Goal: Task Accomplishment & Management: Manage account settings

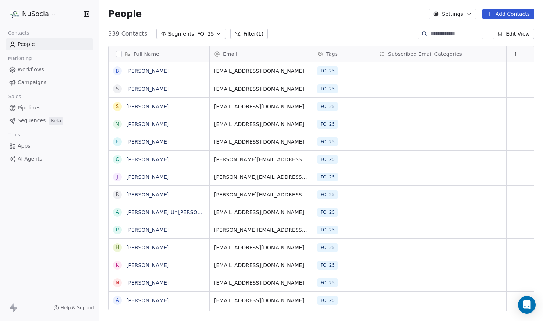
scroll to position [277, 438]
click at [178, 34] on span "Segments:" at bounding box center [182, 34] width 28 height 8
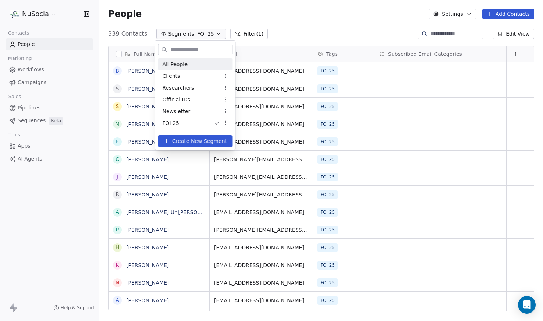
click at [202, 13] on html "NuSocia Contacts People Marketing Workflows Campaigns Sales Pipelines Sequences…" at bounding box center [271, 160] width 543 height 321
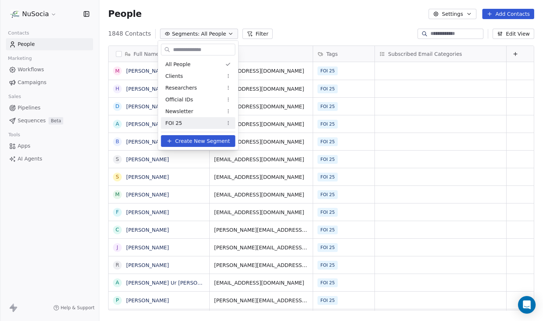
scroll to position [277, 438]
click at [194, 127] on div "FOI 25" at bounding box center [198, 123] width 74 height 12
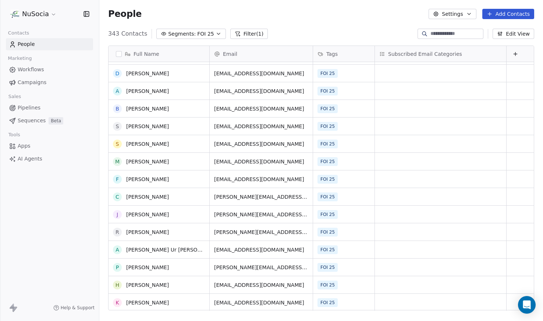
scroll to position [0, 0]
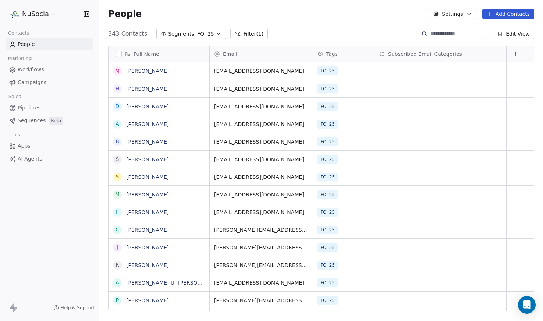
click at [316, 26] on div "People Settings Add Contacts" at bounding box center [321, 14] width 444 height 28
click at [38, 79] on span "Campaigns" at bounding box center [32, 83] width 29 height 8
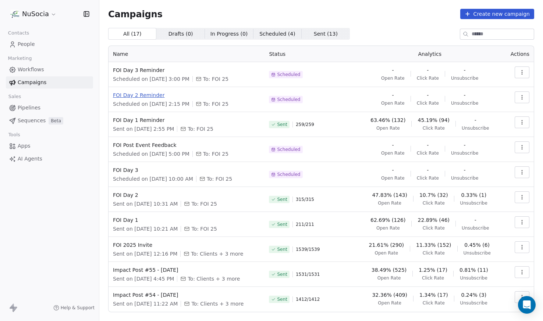
click at [144, 92] on span "FOI Day 2 Reminder" at bounding box center [186, 95] width 147 height 7
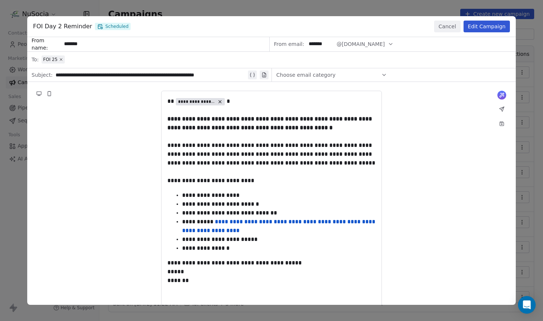
click at [475, 31] on button "Edit Campaign" at bounding box center [486, 27] width 47 height 12
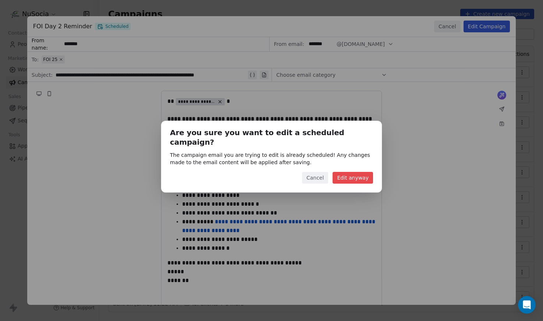
click at [339, 175] on button "Edit anyway" at bounding box center [352, 178] width 40 height 12
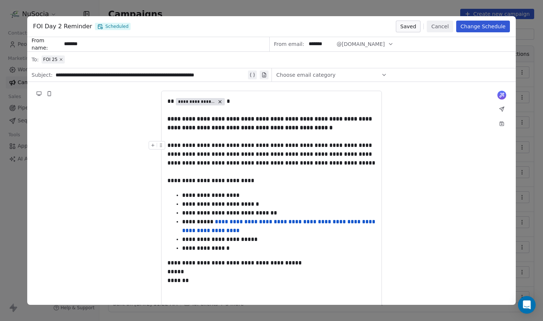
click at [486, 28] on button "Change Schedule" at bounding box center [483, 27] width 54 height 12
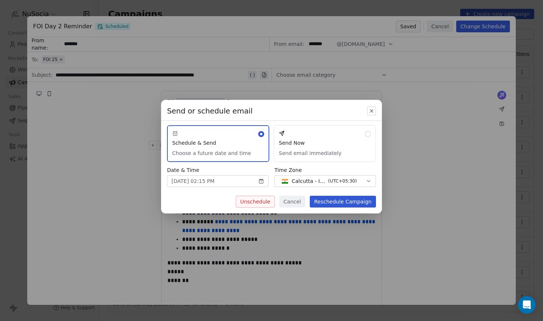
click at [307, 152] on button "Send Now Send email immediately" at bounding box center [325, 143] width 102 height 37
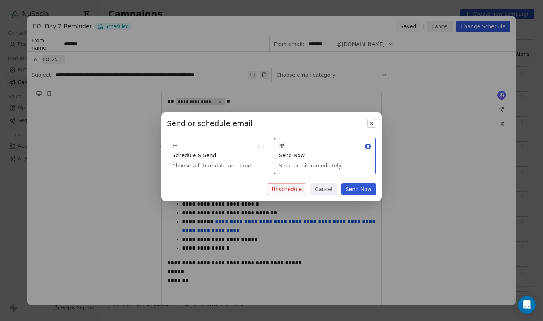
click at [359, 192] on button "Send Now" at bounding box center [358, 190] width 35 height 12
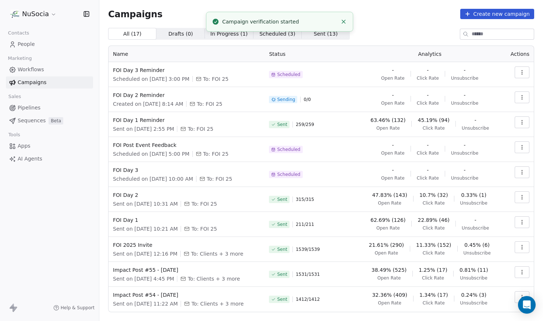
click at [398, 29] on div "All ( 17 ) All ( 17 ) Drafts ( 0 ) Drafts ( 0 ) In Progress ( 1 ) In Progress (…" at bounding box center [321, 34] width 426 height 12
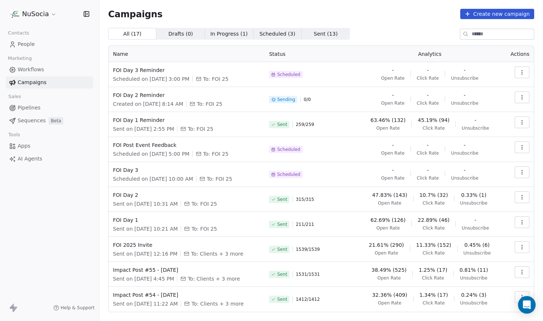
click at [522, 97] on icon "button" at bounding box center [522, 97] width 0 height 0
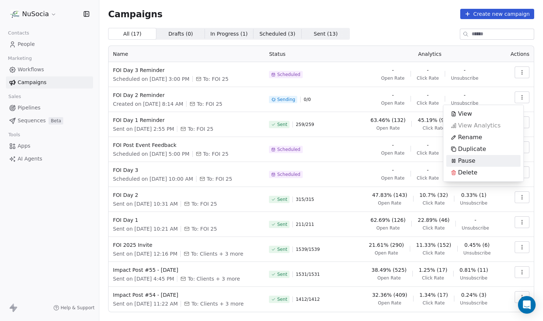
click at [58, 257] on html "NuSocia Contacts People Marketing Workflows Campaigns Sales Pipelines Sequences…" at bounding box center [271, 160] width 543 height 321
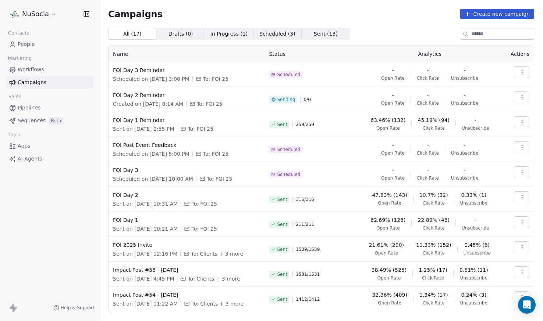
click at [42, 43] on link "People" at bounding box center [49, 44] width 87 height 12
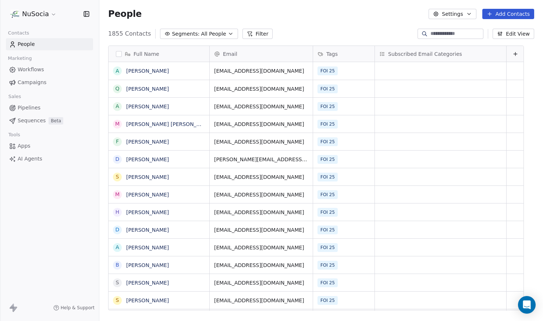
scroll to position [277, 438]
click at [46, 79] on link "Campaigns" at bounding box center [49, 82] width 87 height 12
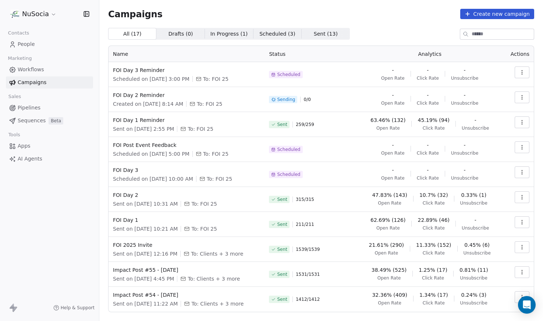
click at [149, 93] on span "FOI Day 2 Reminder" at bounding box center [186, 95] width 147 height 7
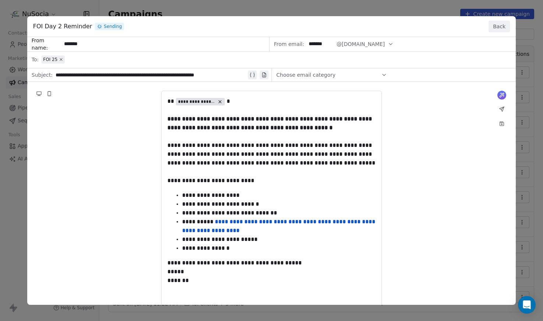
click at [420, 6] on div "**********" at bounding box center [271, 160] width 543 height 321
drag, startPoint x: 486, startPoint y: 25, endPoint x: 495, endPoint y: 31, distance: 10.3
click at [486, 25] on div "FOI Day 2 Reminder Sending Back" at bounding box center [271, 26] width 488 height 21
click at [497, 31] on button "Back" at bounding box center [498, 27] width 21 height 12
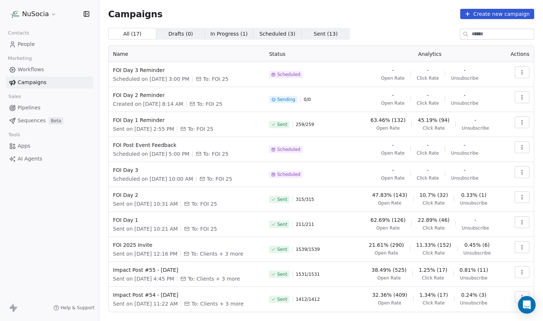
click at [526, 96] on td at bounding box center [518, 99] width 31 height 25
click at [520, 97] on button "button" at bounding box center [522, 98] width 15 height 12
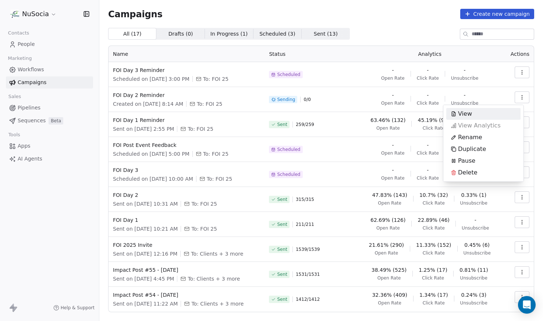
click at [375, 31] on html "NuSocia Contacts People Marketing Workflows Campaigns Sales Pipelines Sequences…" at bounding box center [271, 160] width 543 height 321
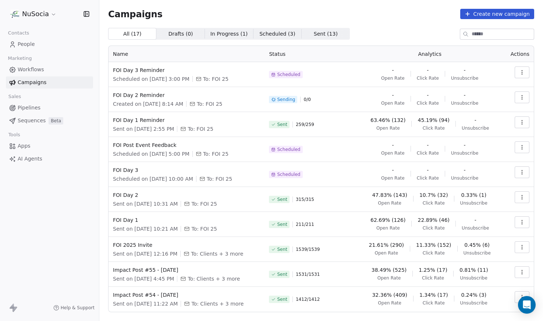
click at [520, 98] on button "button" at bounding box center [522, 98] width 15 height 12
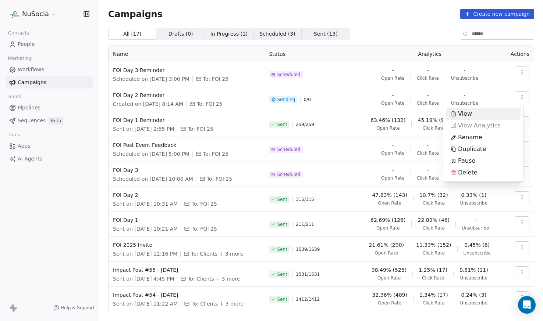
click at [533, 117] on html "NuSocia Contacts People Marketing Workflows Campaigns Sales Pipelines Sequences…" at bounding box center [271, 160] width 543 height 321
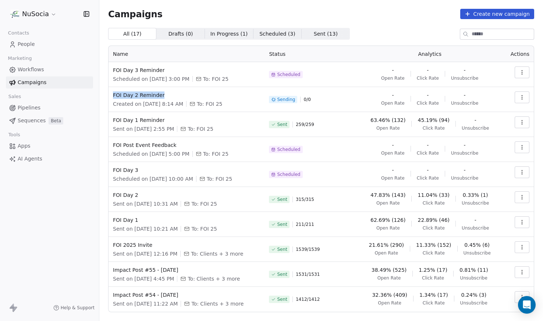
copy span "FOI Day 2 Reminder"
drag, startPoint x: 195, startPoint y: 98, endPoint x: 103, endPoint y: 97, distance: 91.9
click at [108, 97] on div "Name Status Analytics Actions FOI Day 3 Reminder Scheduled on Sep 19, 2025, 3:0…" at bounding box center [320, 179] width 425 height 266
